Goal: Task Accomplishment & Management: Complete application form

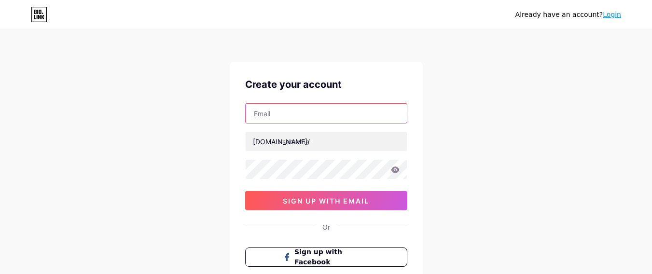
click at [314, 113] on input "text" at bounding box center [326, 113] width 161 height 19
type input "[EMAIL_ADDRESS][DOMAIN_NAME]"
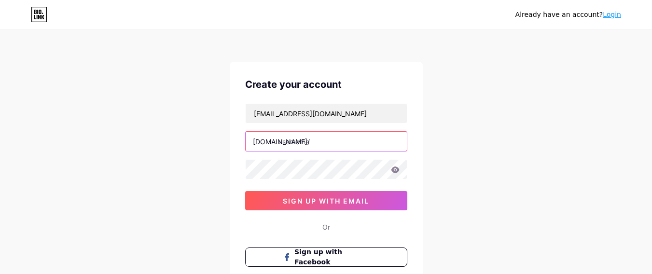
click at [335, 145] on input "text" at bounding box center [326, 141] width 161 height 19
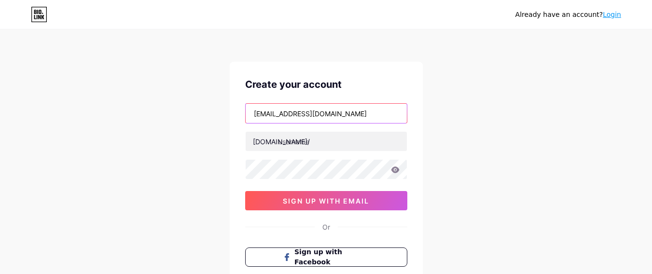
drag, startPoint x: 299, startPoint y: 112, endPoint x: 244, endPoint y: 112, distance: 55.0
click at [244, 112] on div "Create your account [EMAIL_ADDRESS][DOMAIN_NAME] [DOMAIN_NAME]/ 0cAFcWeA5vfeGvA…" at bounding box center [326, 186] width 193 height 248
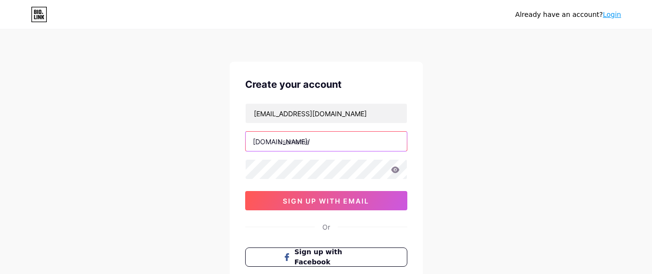
click at [297, 146] on input "text" at bounding box center [326, 141] width 161 height 19
paste input "rahul7265448"
type input "rahul7265448"
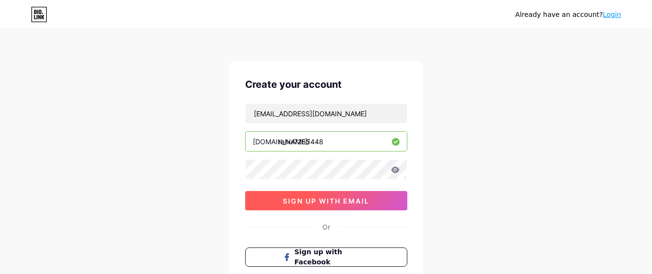
click at [328, 201] on span "sign up with email" at bounding box center [326, 201] width 86 height 8
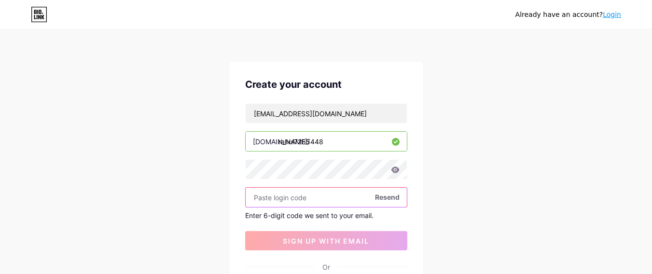
click at [310, 193] on input "text" at bounding box center [326, 197] width 161 height 19
paste input "866683"
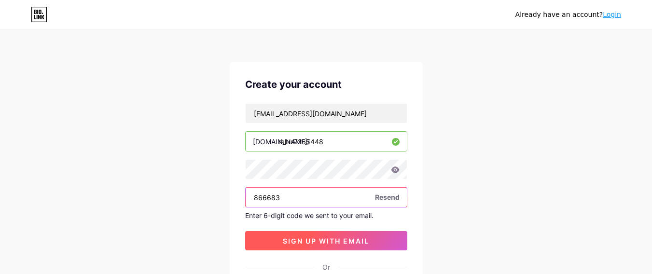
type input "866683"
click at [326, 238] on span "sign up with email" at bounding box center [326, 241] width 86 height 8
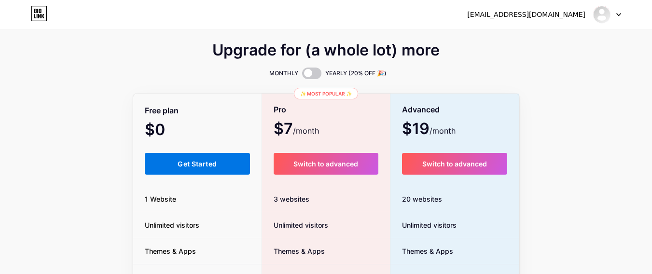
click at [213, 161] on span "Get Started" at bounding box center [197, 164] width 39 height 8
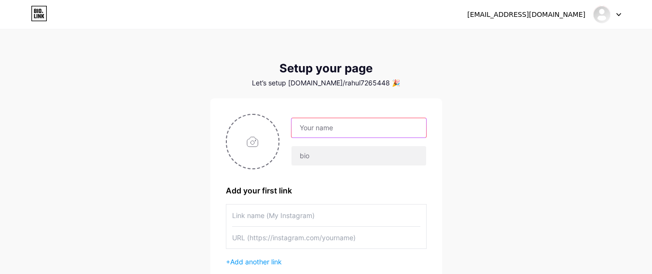
click at [324, 126] on input "text" at bounding box center [359, 127] width 134 height 19
drag, startPoint x: 347, startPoint y: 128, endPoint x: 419, endPoint y: 128, distance: 71.5
click at [419, 128] on input "[EMAIL_ADDRESS][DOMAIN_NAME]" at bounding box center [359, 127] width 134 height 19
type input "rahul7265448"
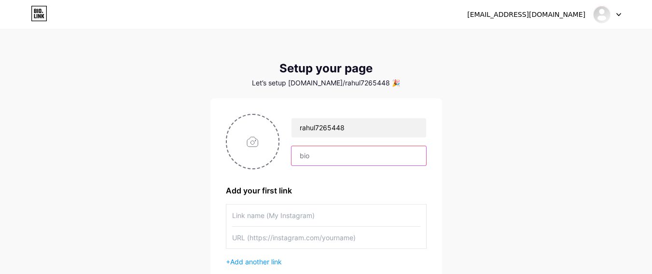
click at [297, 157] on input "text" at bounding box center [359, 155] width 134 height 19
click at [313, 158] on input "text" at bounding box center [359, 155] width 134 height 19
paste input "Hi, my name is [PERSON_NAME] and I’m part of the marketing team at Destination …"
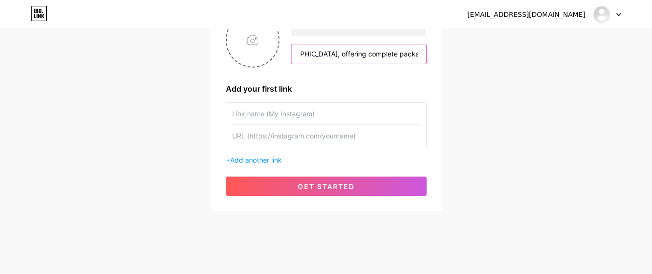
scroll to position [109, 0]
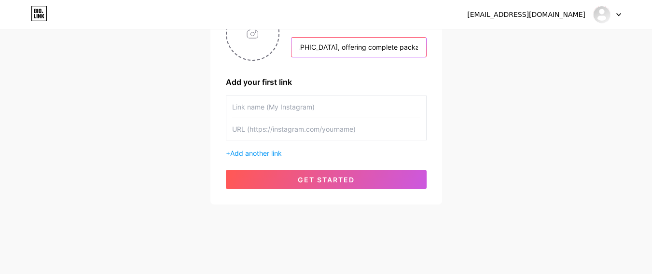
type input "Hi, my name is [PERSON_NAME] and I’m part of the marketing team at Destination …"
click at [302, 112] on input "text" at bounding box center [326, 107] width 188 height 22
click at [307, 127] on input "text" at bounding box center [326, 129] width 188 height 22
click at [272, 103] on input "text" at bounding box center [326, 107] width 188 height 22
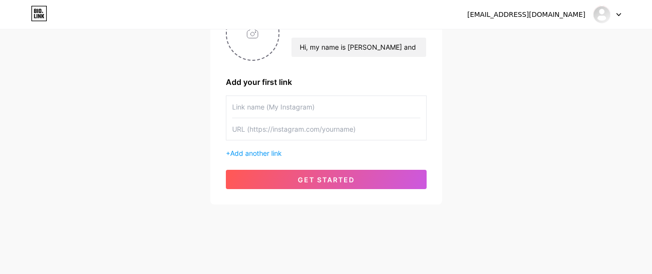
click at [271, 130] on input "text" at bounding box center [326, 129] width 188 height 22
paste input "[URL][DOMAIN_NAME]"
type input "[URL][DOMAIN_NAME]"
click at [270, 111] on input "text" at bounding box center [326, 107] width 188 height 22
paste input "budget destination wedding planners in [GEOGRAPHIC_DATA]"
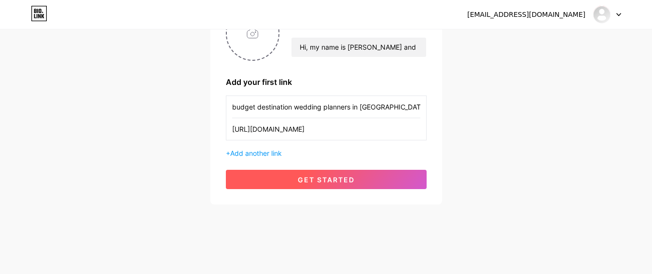
type input "budget destination wedding planners in [GEOGRAPHIC_DATA]"
click at [346, 181] on span "get started" at bounding box center [326, 180] width 57 height 8
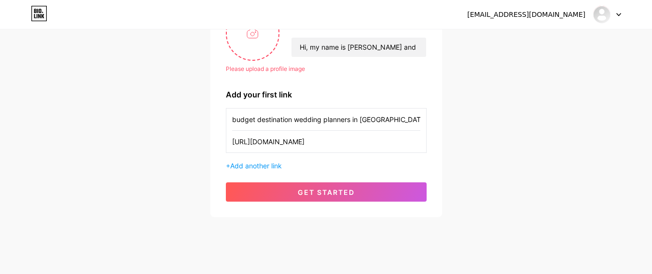
scroll to position [51, 0]
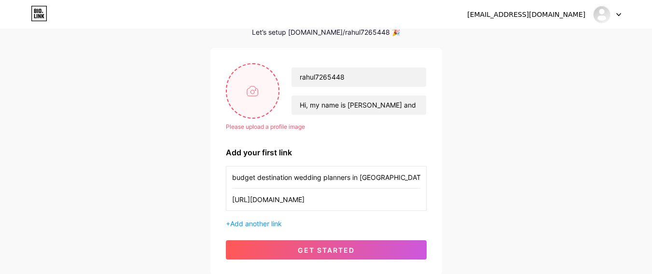
click at [245, 97] on input "file" at bounding box center [253, 91] width 52 height 54
type input "C:\fakepath\rahul.jpg"
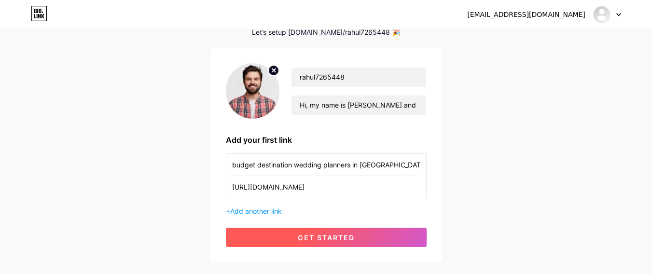
click at [339, 231] on button "get started" at bounding box center [326, 237] width 201 height 19
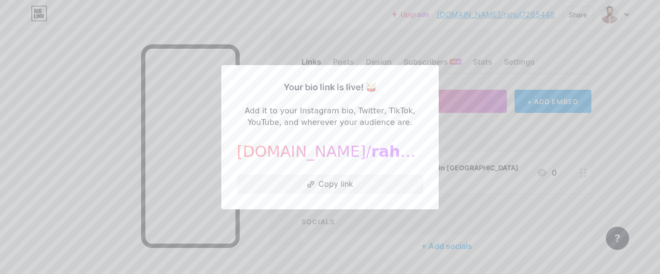
click at [402, 228] on div at bounding box center [330, 137] width 660 height 274
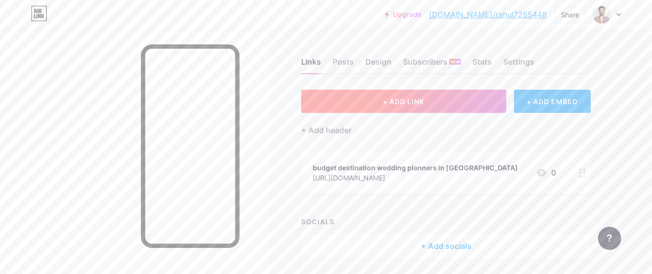
click at [416, 106] on button "+ ADD LINK" at bounding box center [403, 101] width 205 height 23
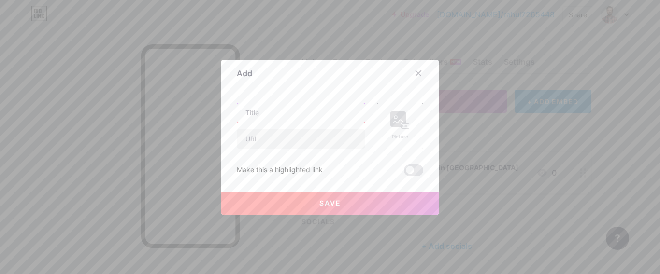
click at [301, 114] on input "text" at bounding box center [300, 112] width 127 height 19
click at [268, 142] on input "text" at bounding box center [300, 138] width 127 height 19
paste input "[URL][DOMAIN_NAME]"
type input "[URL][DOMAIN_NAME]"
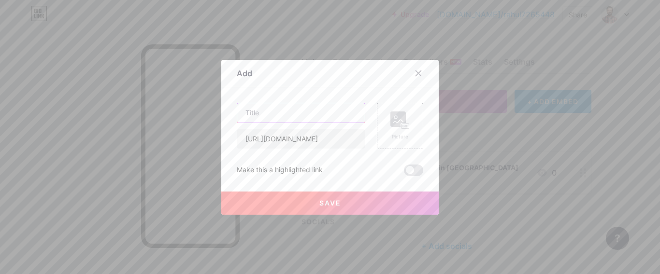
scroll to position [0, 0]
click at [265, 114] on input "text" at bounding box center [300, 112] width 127 height 19
paste input "Best Destination Wedding in [GEOGRAPHIC_DATA]"
type input "Best Destination Wedding in [GEOGRAPHIC_DATA]"
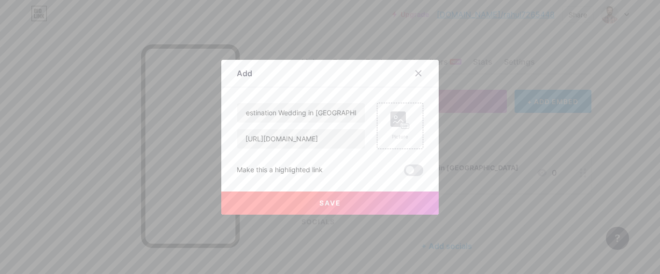
scroll to position [0, 0]
click at [330, 204] on span "Save" at bounding box center [330, 203] width 22 height 8
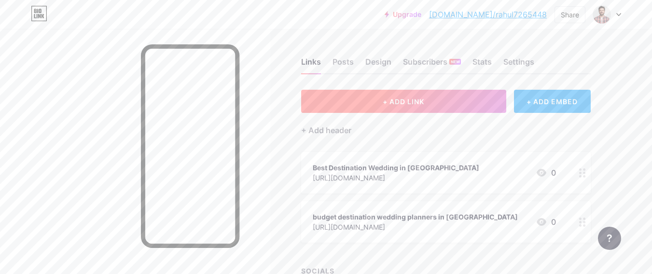
click at [401, 102] on span "+ ADD LINK" at bounding box center [404, 102] width 42 height 8
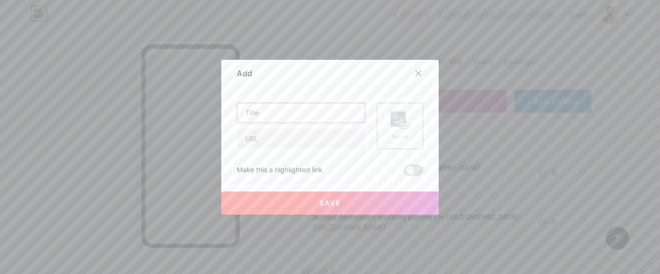
click at [283, 121] on input "text" at bounding box center [300, 112] width 127 height 19
paste input "[PERSON_NAME][GEOGRAPHIC_DATA] destination wedding"
type input "[PERSON_NAME][GEOGRAPHIC_DATA] destination wedding"
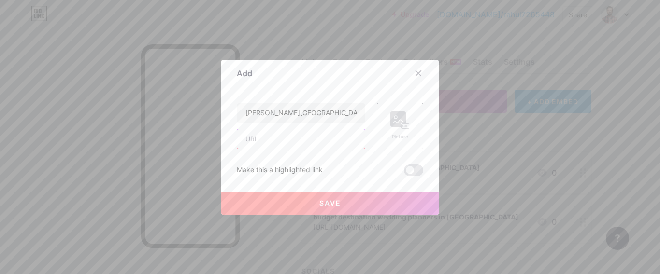
click at [289, 135] on input "text" at bounding box center [300, 138] width 127 height 19
paste input "[URL][DOMAIN_NAME][PERSON_NAME]"
type input "[URL][DOMAIN_NAME][PERSON_NAME]"
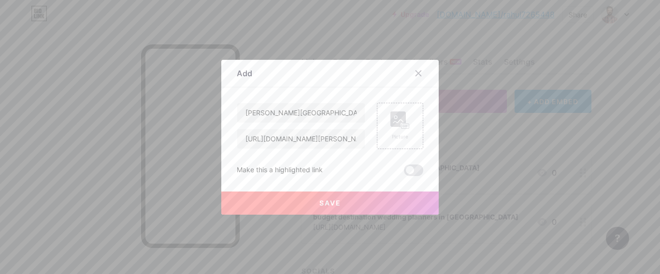
click at [302, 199] on button "Save" at bounding box center [329, 203] width 217 height 23
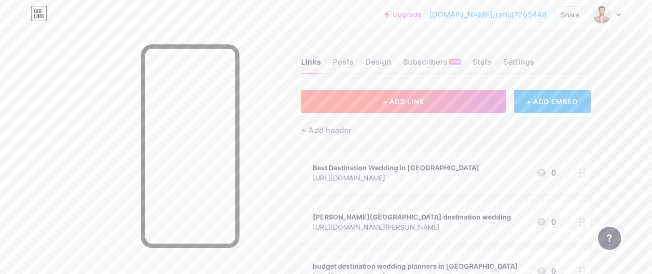
click at [408, 95] on button "+ ADD LINK" at bounding box center [403, 101] width 205 height 23
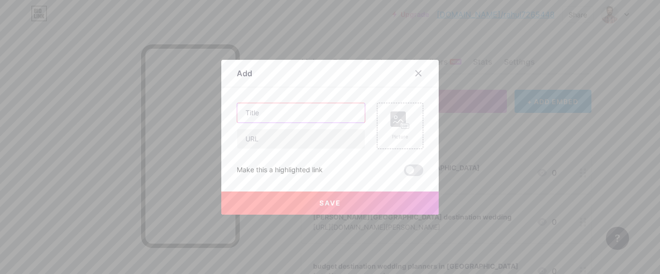
click at [288, 117] on input "text" at bounding box center [300, 112] width 127 height 19
paste input "top Destination Wedding in [GEOGRAPHIC_DATA]"
type input "top Destination Wedding in [GEOGRAPHIC_DATA]"
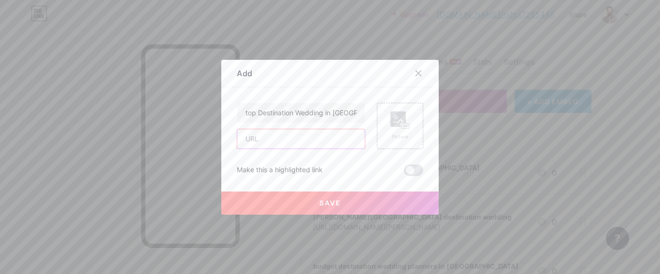
click at [268, 141] on input "text" at bounding box center [300, 138] width 127 height 19
paste input "[URL][DOMAIN_NAME]"
type input "[URL][DOMAIN_NAME]"
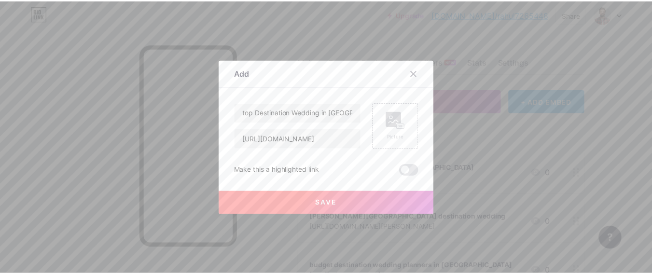
scroll to position [0, 0]
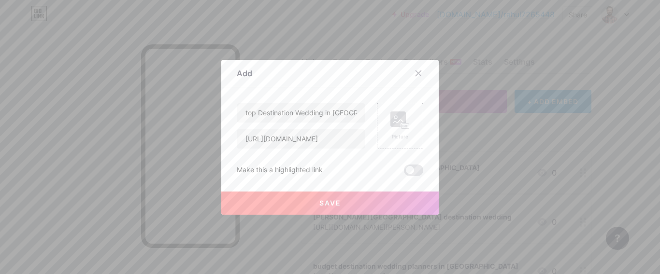
click at [334, 206] on span "Save" at bounding box center [330, 203] width 22 height 8
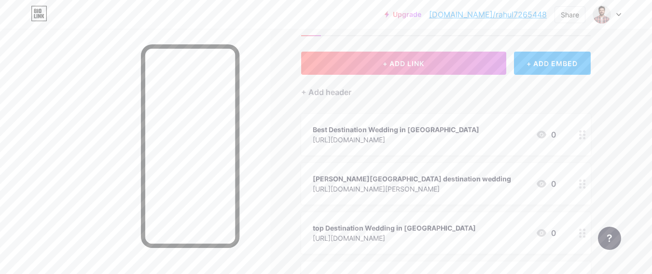
scroll to position [58, 0]
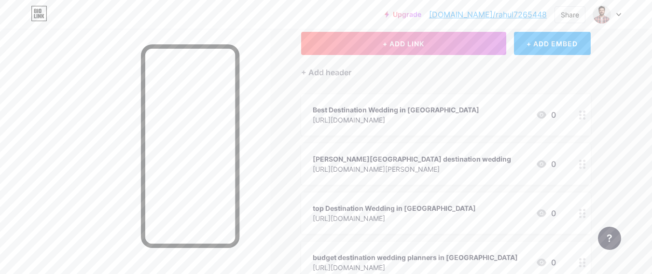
click at [508, 17] on link "[DOMAIN_NAME]/rahul7265448" at bounding box center [488, 15] width 118 height 12
